Goal: Transaction & Acquisition: Purchase product/service

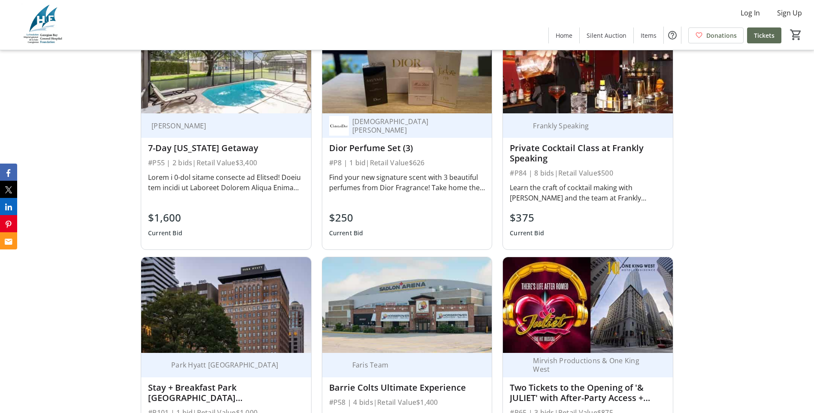
scroll to position [987, 0]
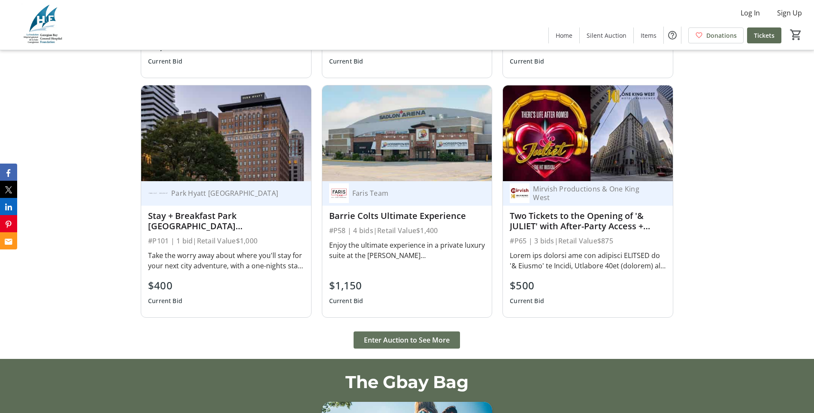
click at [438, 337] on span "Enter Auction to See More" at bounding box center [407, 340] width 86 height 10
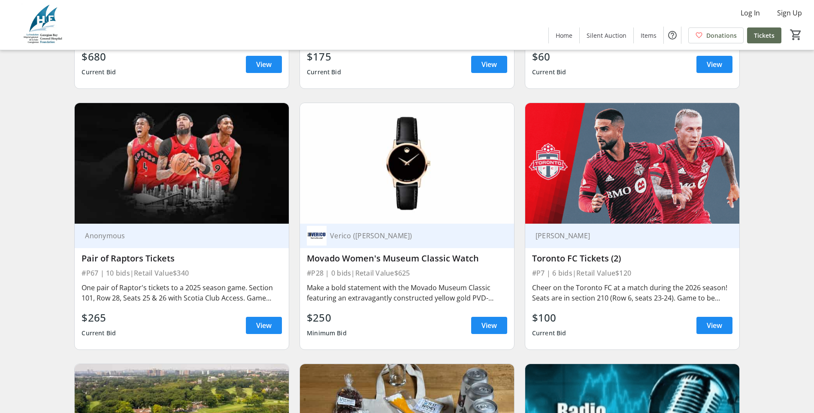
scroll to position [2747, 0]
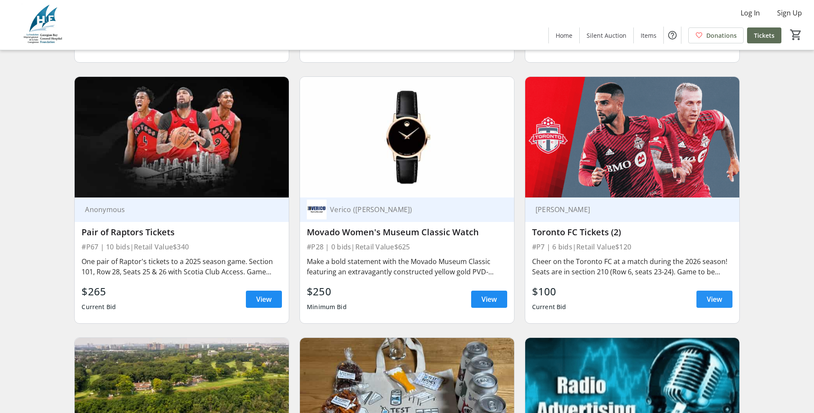
click at [710, 294] on span "View" at bounding box center [714, 299] width 15 height 10
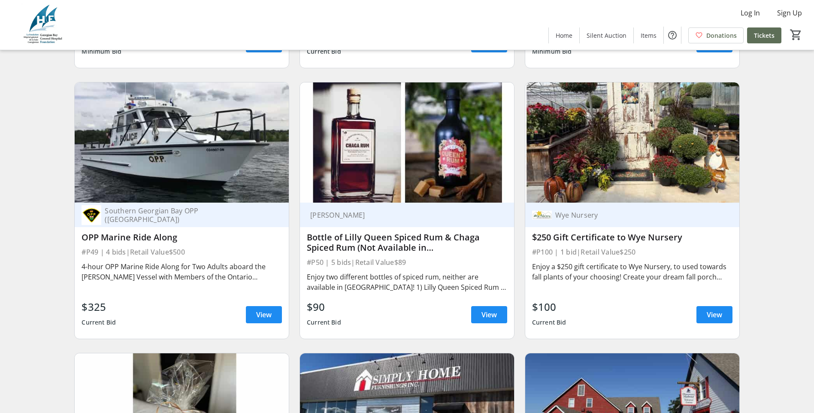
scroll to position [6224, 0]
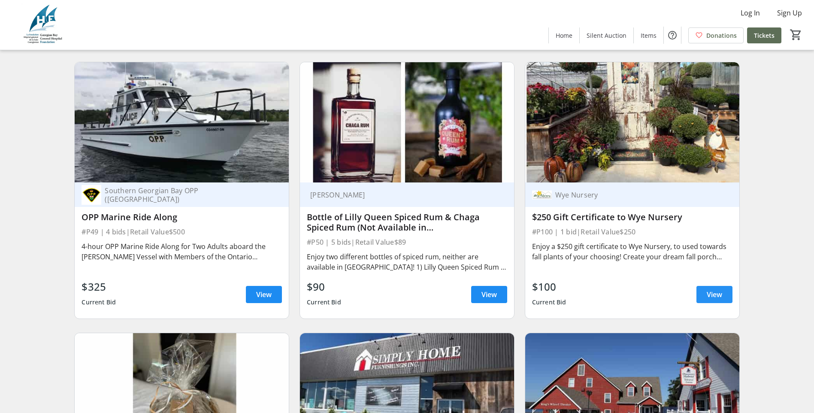
click at [723, 288] on span at bounding box center [715, 294] width 36 height 21
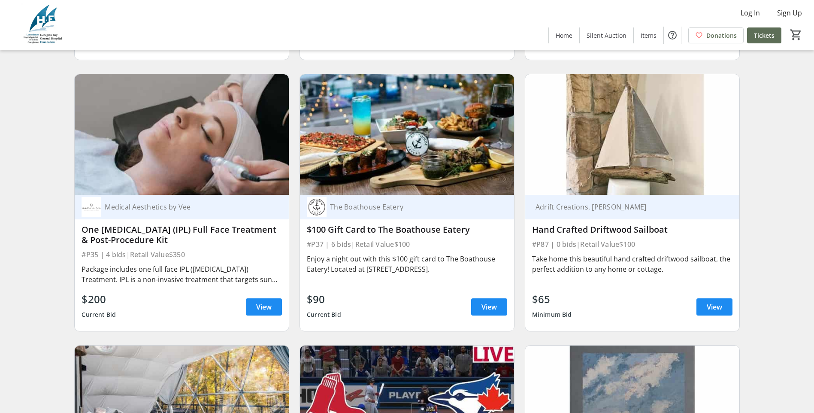
scroll to position [3779, 0]
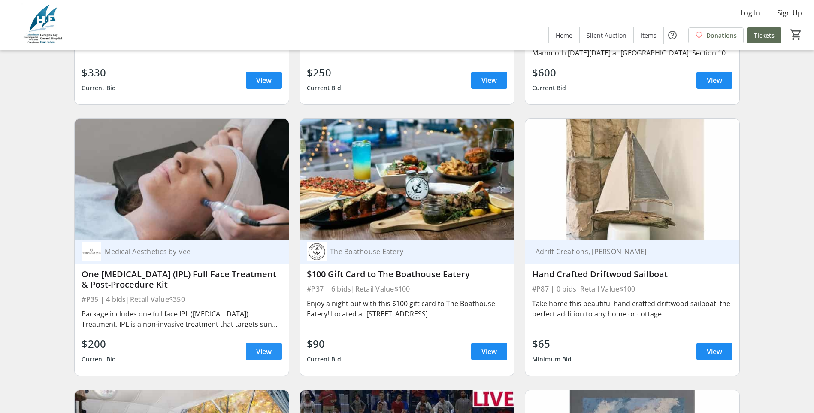
click at [246, 345] on span at bounding box center [264, 351] width 36 height 21
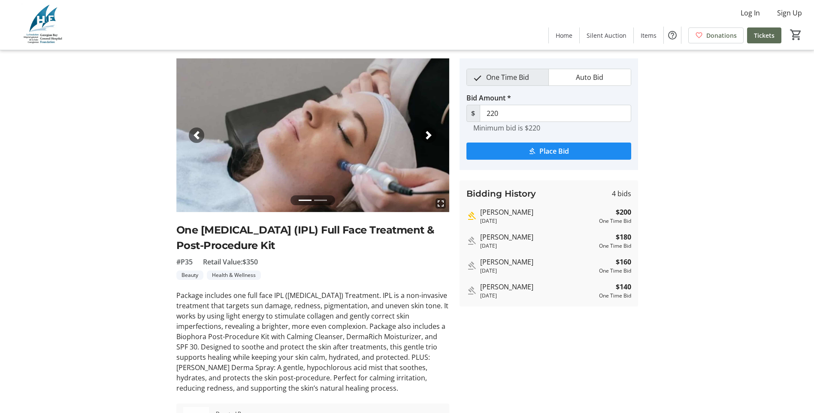
scroll to position [43, 0]
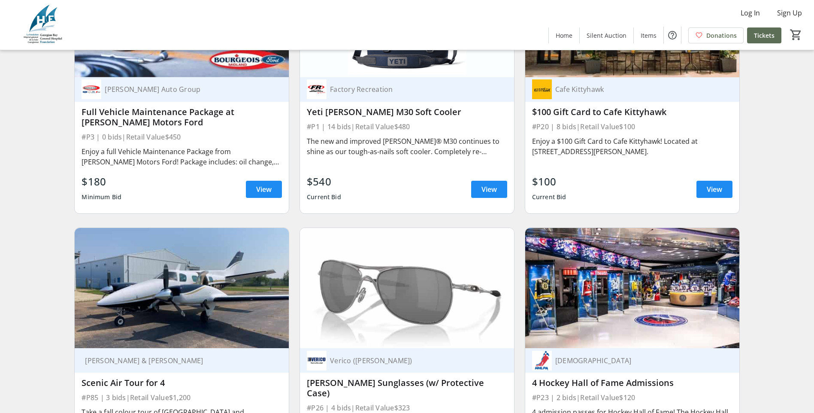
scroll to position [2234, 0]
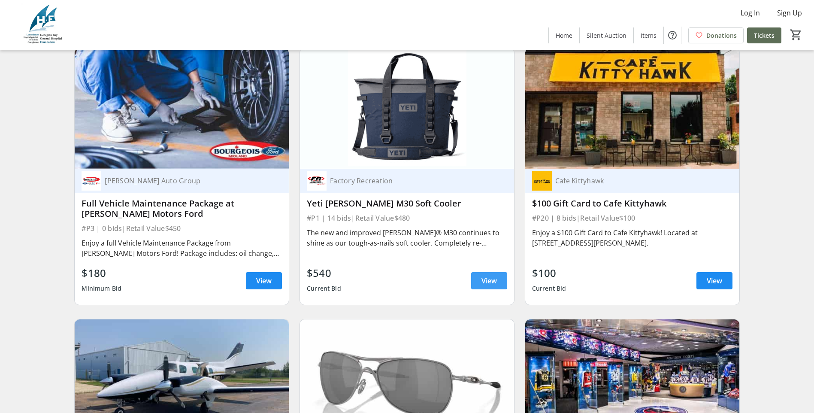
click at [487, 286] on span "View" at bounding box center [489, 281] width 15 height 10
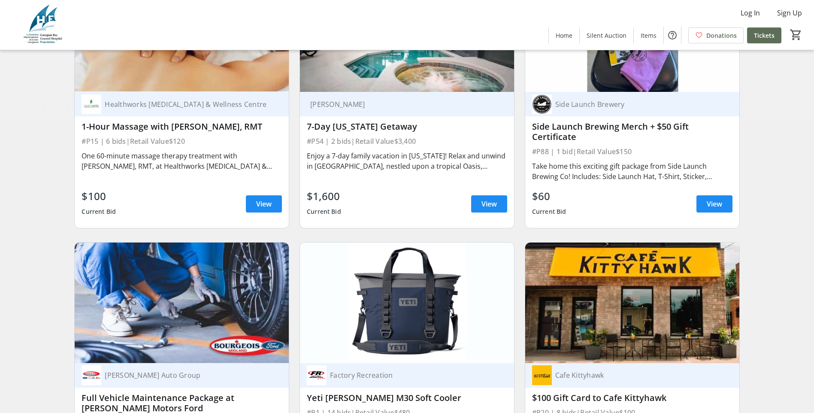
scroll to position [2019, 0]
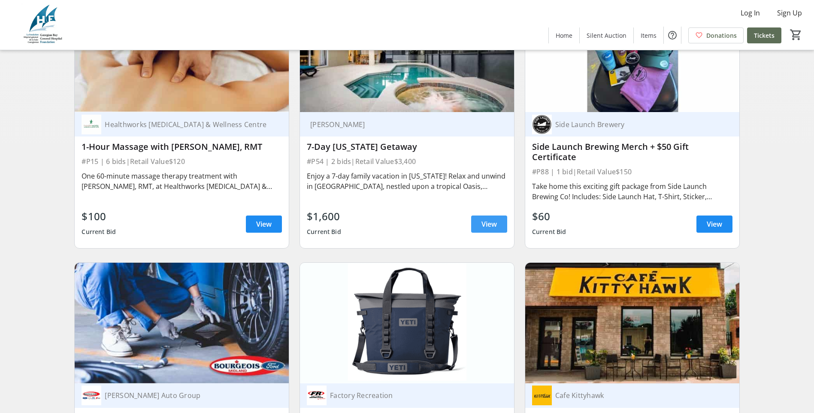
click at [502, 233] on span at bounding box center [489, 224] width 36 height 21
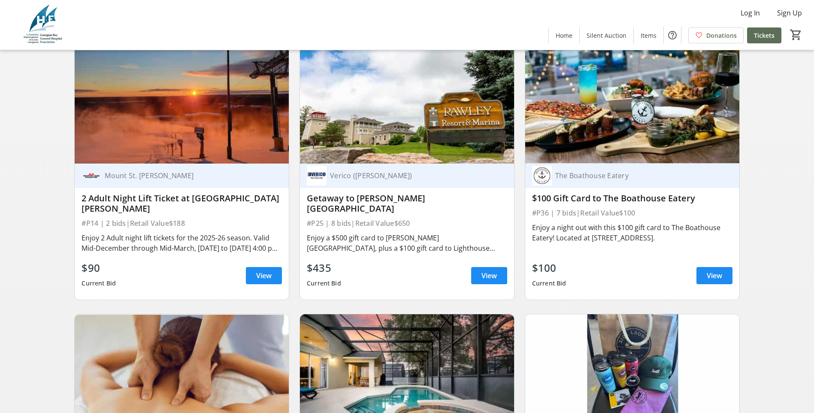
scroll to position [1676, 0]
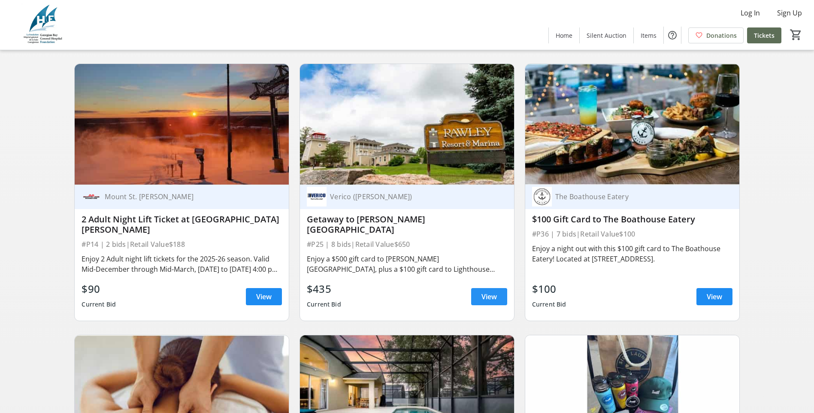
click at [487, 293] on span at bounding box center [489, 296] width 36 height 21
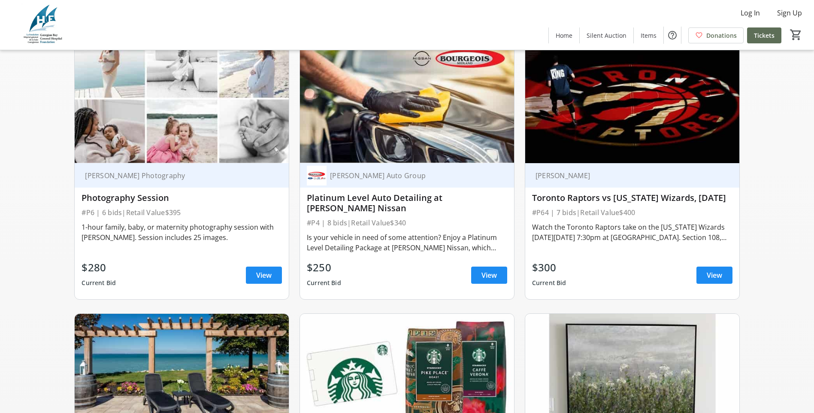
scroll to position [903, 0]
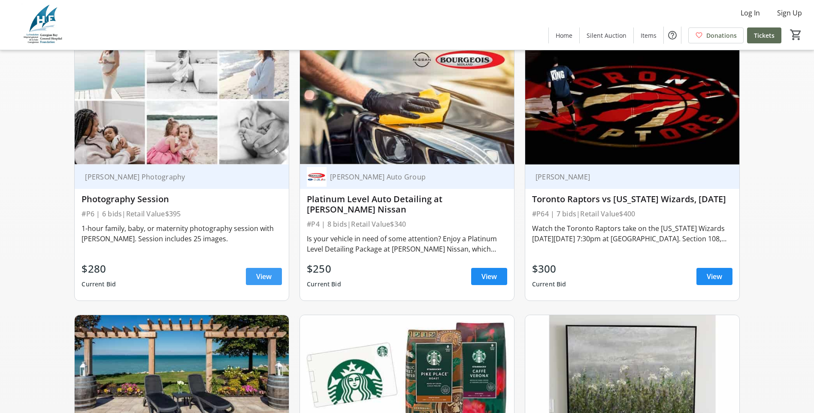
click at [254, 281] on span at bounding box center [264, 276] width 36 height 21
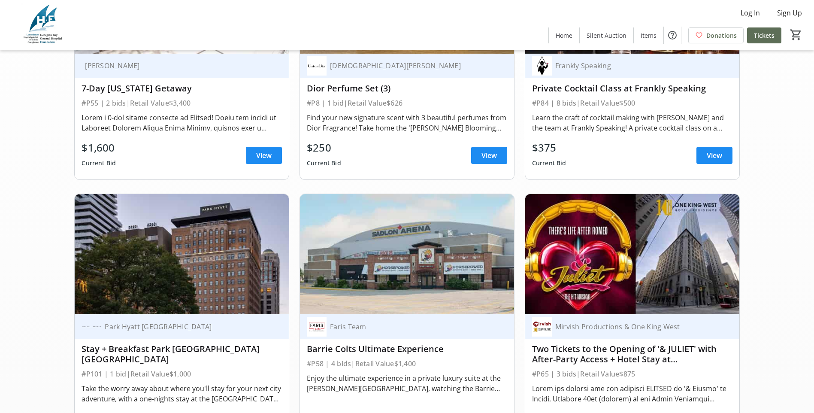
scroll to position [173, 0]
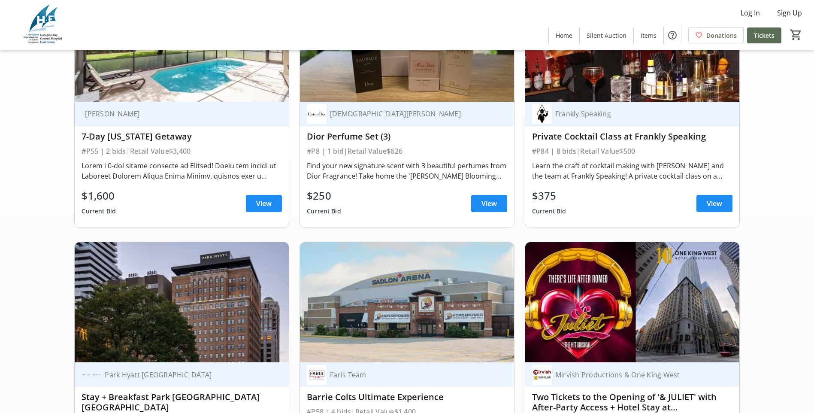
click at [270, 219] on div "$1,600 Current Bid View" at bounding box center [182, 203] width 200 height 31
click at [273, 212] on span at bounding box center [264, 203] width 36 height 21
